Goal: Check status

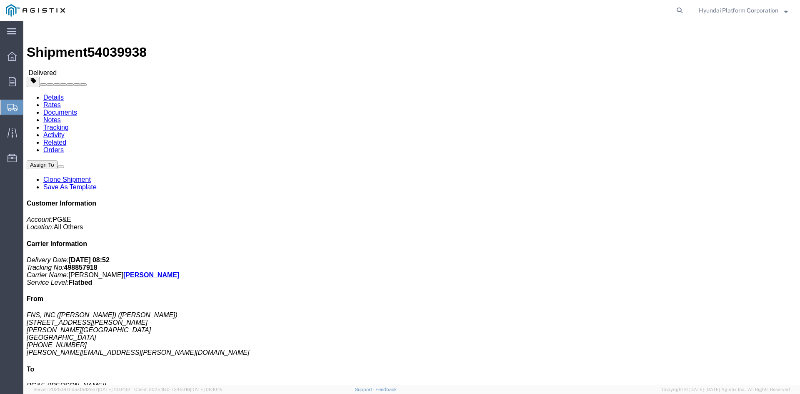
click at [0, 0] on span "Shipment Manager" at bounding box center [0, 0] width 0 height 0
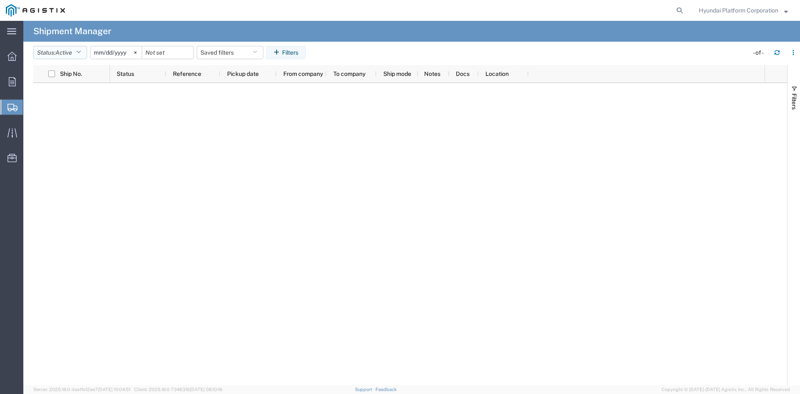
click at [72, 58] on button "Status: Active" at bounding box center [60, 52] width 54 height 13
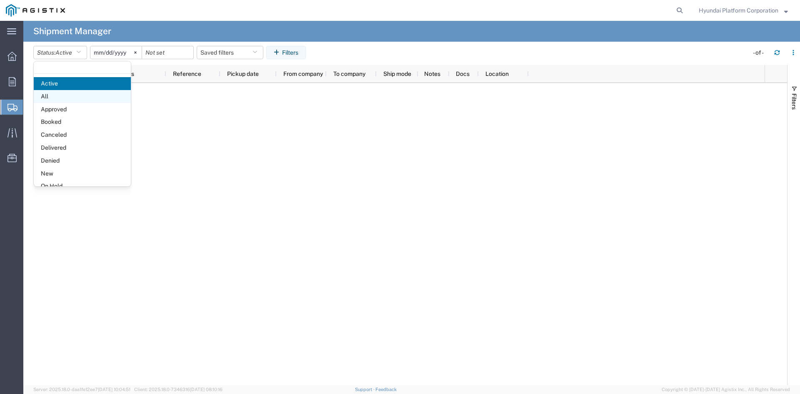
click at [89, 100] on span "All" at bounding box center [82, 96] width 97 height 13
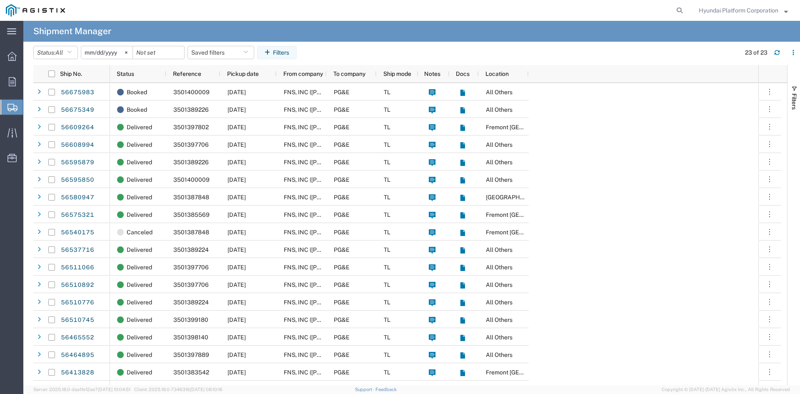
click at [644, 189] on div "Booked 3501400009 [DATE] FNS, INC ([PERSON_NAME])(C/O Hyundai Corporation) PG&E…" at bounding box center [434, 284] width 648 height 402
drag, startPoint x: 693, startPoint y: 222, endPoint x: 676, endPoint y: 213, distance: 18.9
click at [583, 181] on div "Booked 3501400009 [DATE] FNS, INC ([PERSON_NAME])(C/O Hyundai Corporation) PG&E…" at bounding box center [434, 284] width 648 height 402
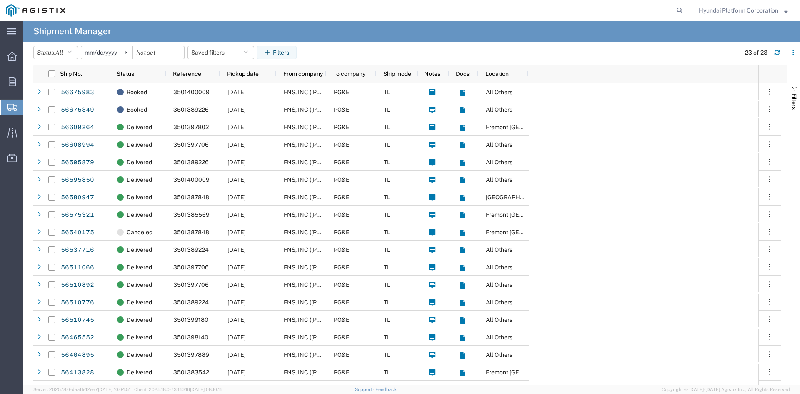
drag, startPoint x: 715, startPoint y: 154, endPoint x: 627, endPoint y: 157, distance: 88.0
click at [627, 157] on div "Booked 3501400009 [DATE] FNS, INC ([PERSON_NAME])(C/O Hyundai Corporation) PG&E…" at bounding box center [434, 284] width 648 height 402
click at [626, 104] on div "Booked 3501400009 [DATE] FNS, INC ([PERSON_NAME])(C/O Hyundai Corporation) PG&E…" at bounding box center [434, 284] width 648 height 402
click at [694, 90] on div "Booked 3501400009 [DATE] FNS, INC ([PERSON_NAME])(C/O Hyundai Corporation) PG&E…" at bounding box center [434, 284] width 648 height 402
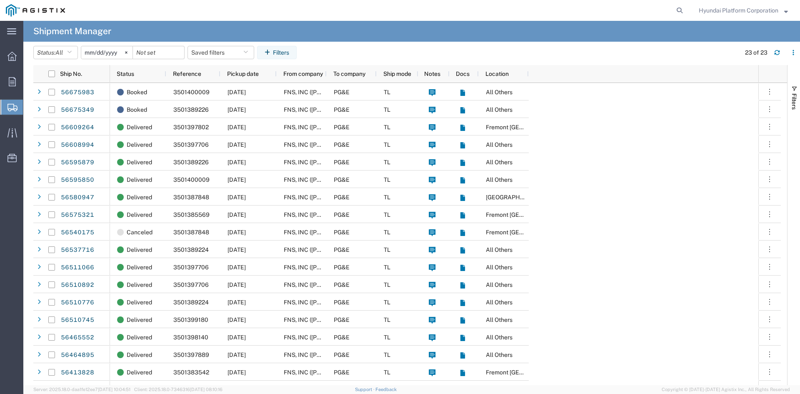
click at [607, 150] on div "Booked 3501400009 [DATE] FNS, INC ([PERSON_NAME])(C/O Hyundai Corporation) PG&E…" at bounding box center [434, 284] width 648 height 402
drag, startPoint x: 641, startPoint y: 195, endPoint x: 625, endPoint y: 141, distance: 56.5
click at [625, 141] on div "Booked 3501400009 [DATE] FNS, INC ([PERSON_NAME])(C/O Hyundai Corporation) PG&E…" at bounding box center [434, 284] width 648 height 402
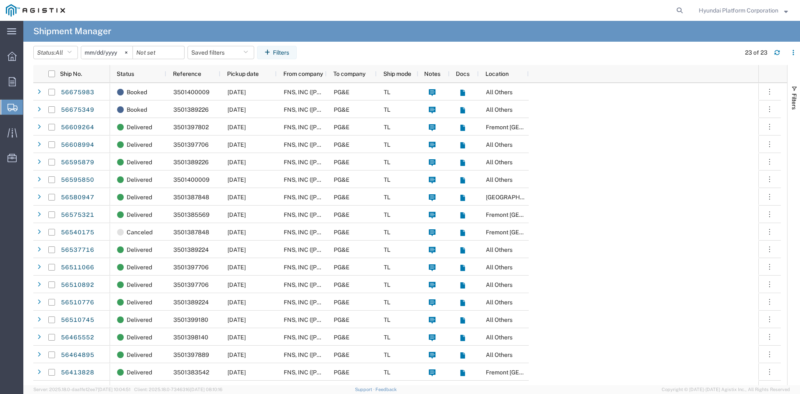
drag, startPoint x: 610, startPoint y: 249, endPoint x: 620, endPoint y: 78, distance: 171.5
click at [610, 249] on div "Booked 3501400009 [DATE] FNS, INC ([PERSON_NAME])(C/O Hyundai Corporation) PG&E…" at bounding box center [434, 284] width 648 height 402
